Goal: Task Accomplishment & Management: Manage account settings

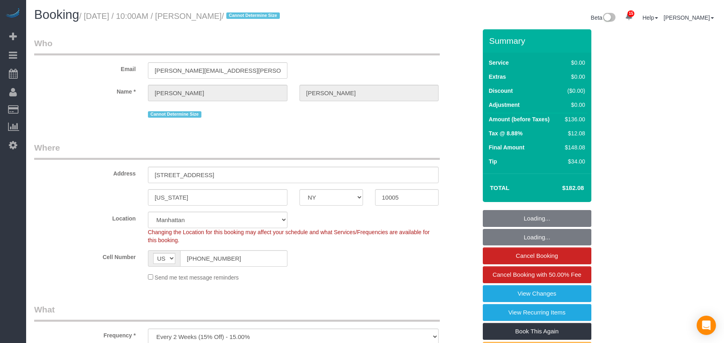
select select "NY"
select select "string:stripe-pm_1Nvu914VGloSiKo7EAOxICRX"
select select "number:58"
select select "number:76"
select select "number:15"
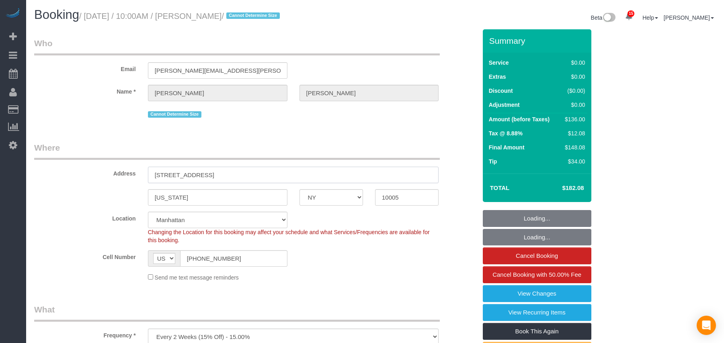
select select "number:6"
click at [154, 174] on input "45 Wall Street, Apt. 303" at bounding box center [293, 175] width 291 height 16
select select "1"
select select "object:1446"
select select "spot1"
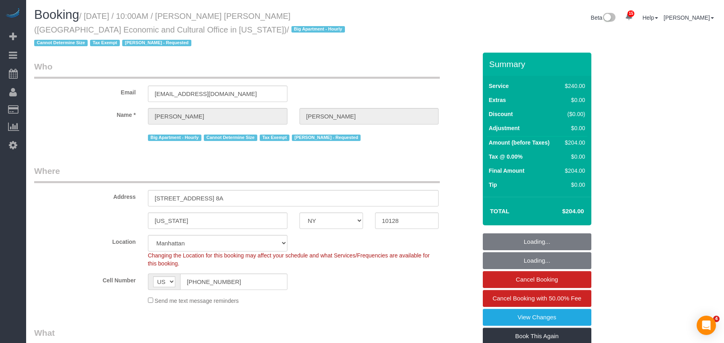
select select "NY"
select select "180"
select select "number:58"
select select "number:71"
select select "number:15"
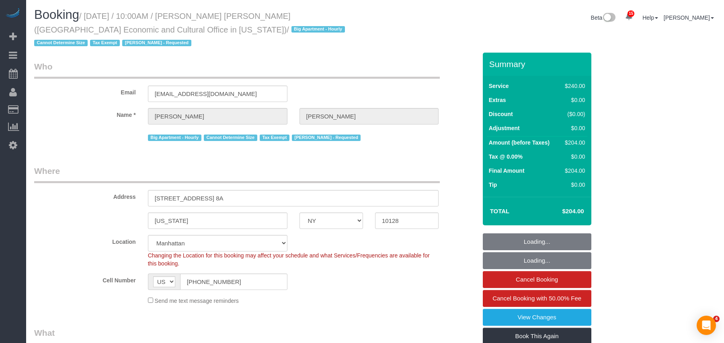
select select "number:6"
select select "object:1482"
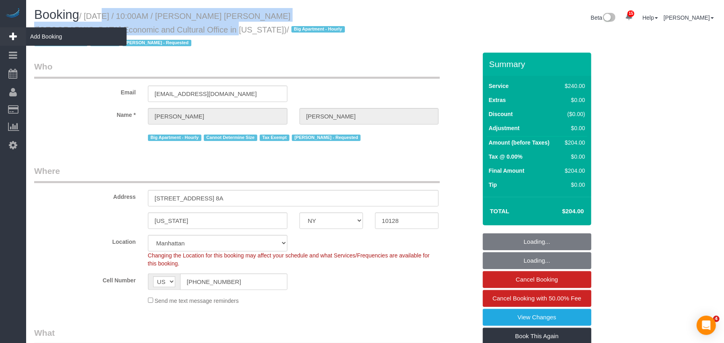
select select "spot1"
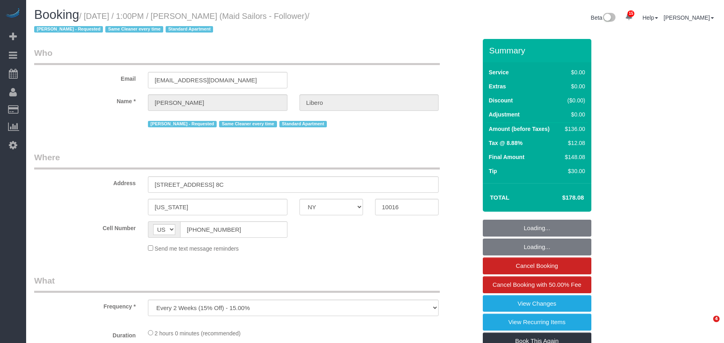
select select "NY"
select select "number:57"
select select "number:90"
select select "number:15"
select select "number:6"
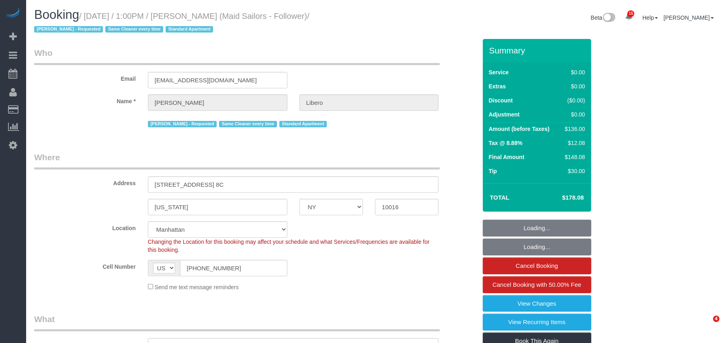
select select "1"
select select "object:1451"
select select "string:stripe-pm_1R58eY4VGloSiKo7myzFn8KE"
select select "spot1"
click at [87, 13] on small "/ September 10, 2025 / 1:00PM / Madeleine Libero (Maid Sailors - Follower) / Ma…" at bounding box center [171, 23] width 275 height 23
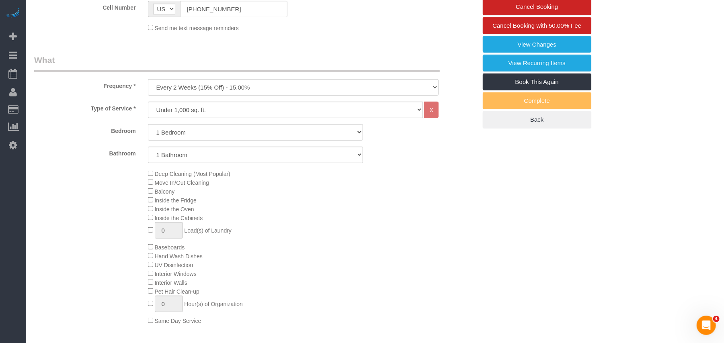
scroll to position [161, 0]
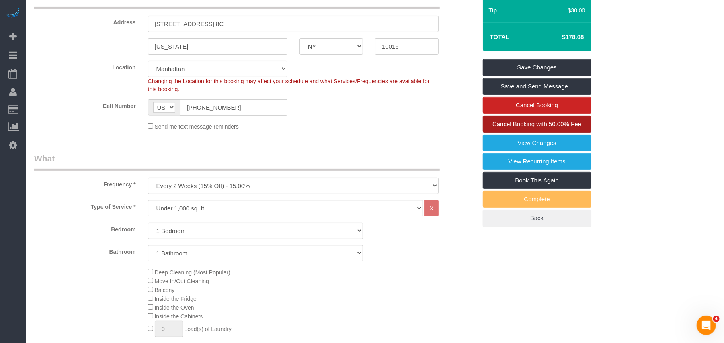
click at [512, 127] on span "Cancel Booking with 50.00% Fee" at bounding box center [536, 124] width 89 height 7
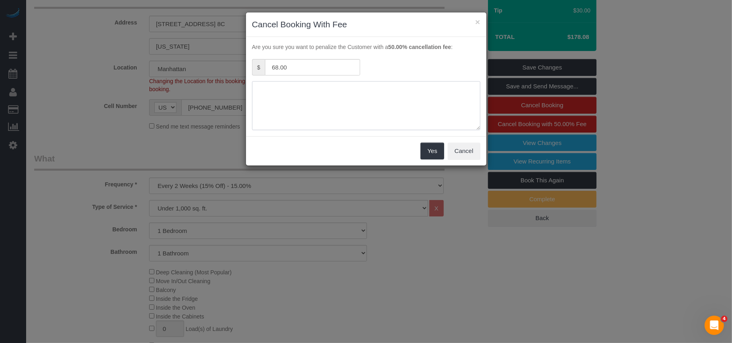
click at [315, 109] on textarea at bounding box center [366, 105] width 228 height 49
paste textarea "Hi, unfortunately we have to cancel today. Apologies for the last minute"
type textarea "Madeleine: Hi, unfortunately we have to cancel today. Apologies for the last mi…"
click at [438, 157] on button "Yes" at bounding box center [431, 151] width 23 height 17
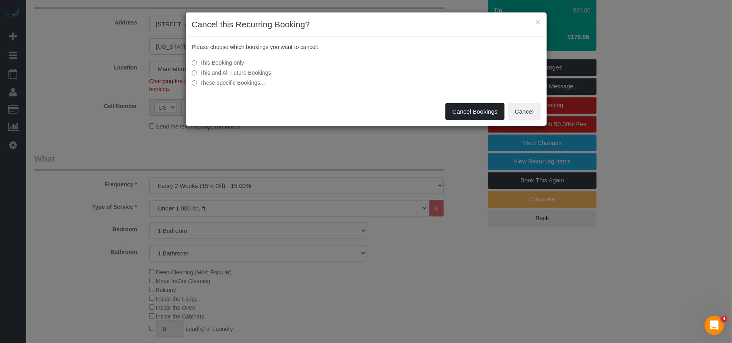
click at [502, 107] on button "Cancel Bookings" at bounding box center [474, 111] width 59 height 17
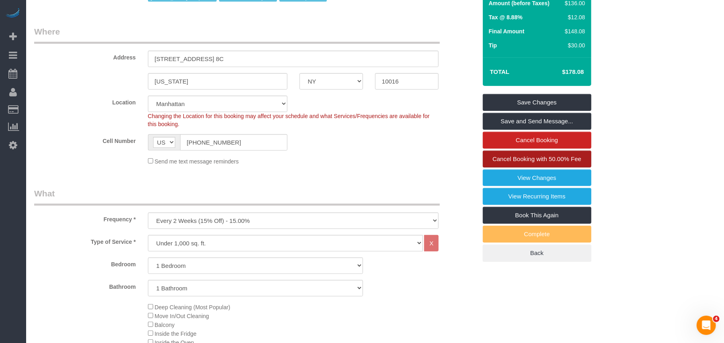
scroll to position [0, 0]
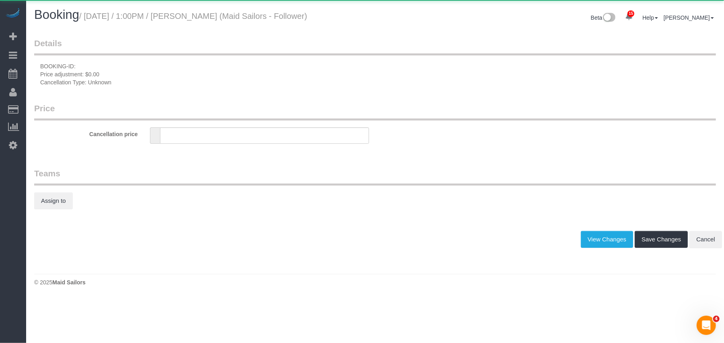
type input "68"
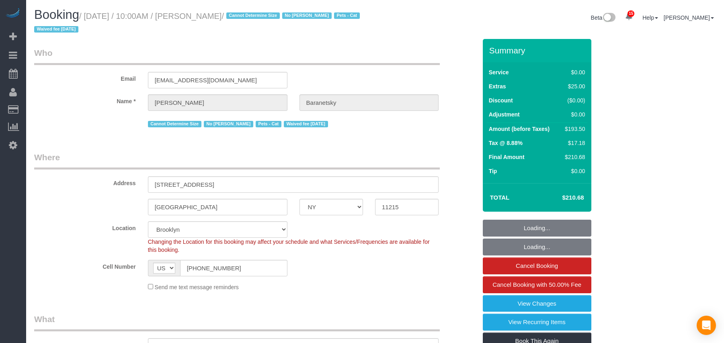
select select "NY"
select select "2"
select select "string:stripe-pm_1No6cK4VGloSiKo7E2tmOfwl"
select select "spot1"
select select "number:58"
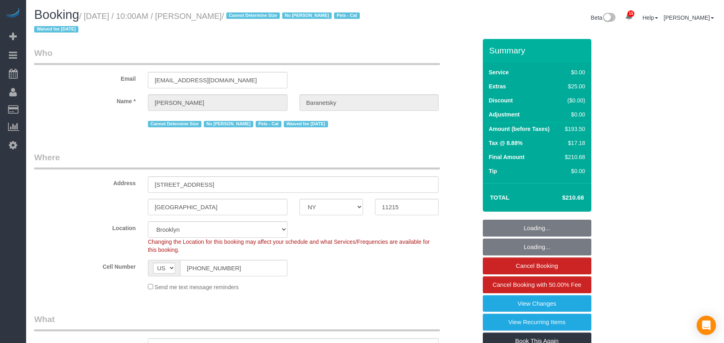
select select "number:77"
select select "number:14"
select select "number:7"
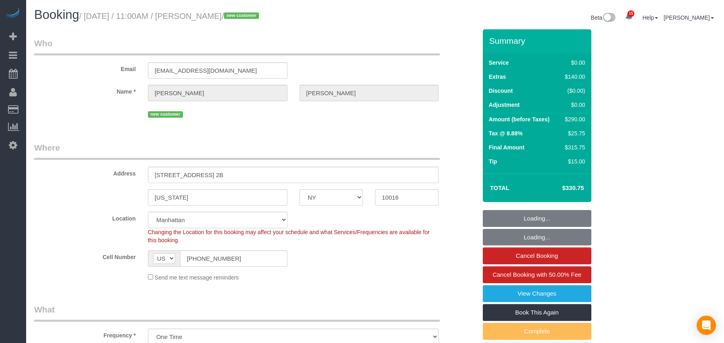
select select "NY"
select select "spot1"
select select "number:57"
select select "number:73"
select select "number:15"
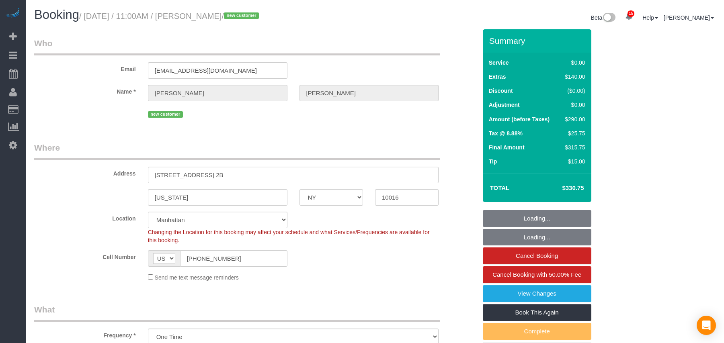
select select "number:5"
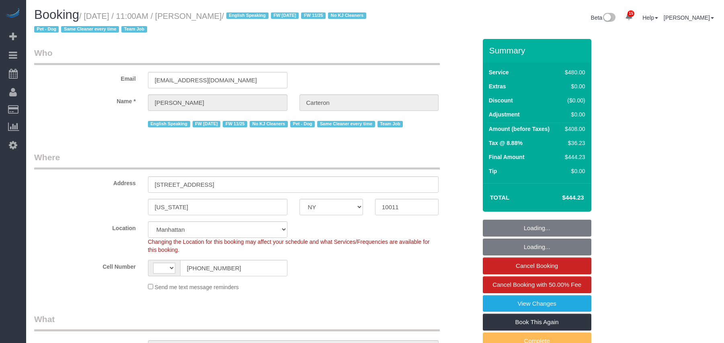
select select "NY"
select select "string:[GEOGRAPHIC_DATA]"
select select "180"
select select "number:89"
select select "number:90"
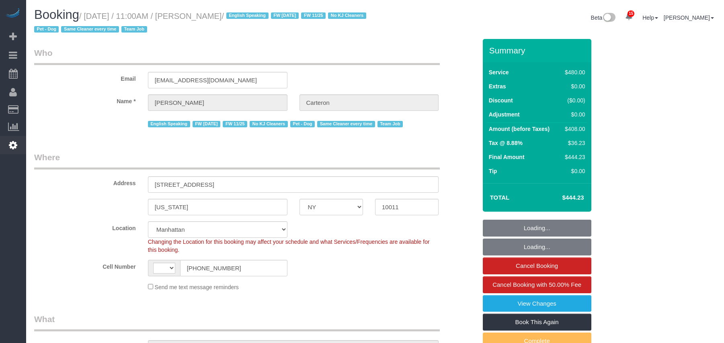
select select "number:13"
select select "number:5"
select select "object:1469"
select select "string:stripe-pm_1PhBly4VGloSiKo7AbZCQr6r"
select select "spot1"
